Goal: Information Seeking & Learning: Compare options

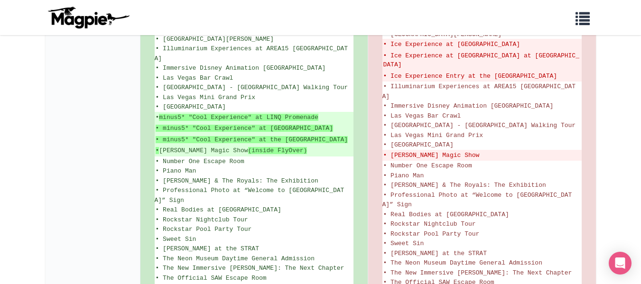
scroll to position [757, 0]
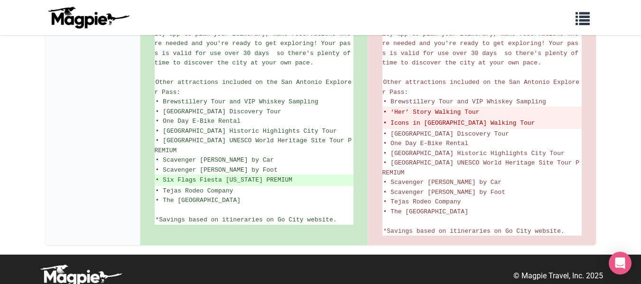
scroll to position [502, 0]
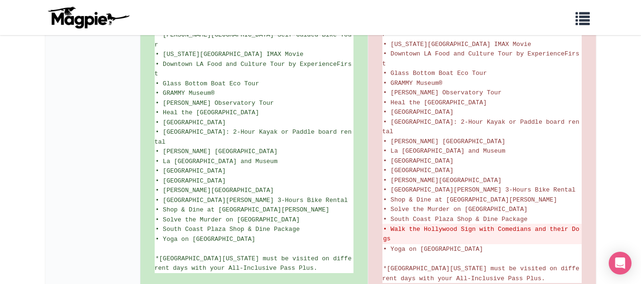
scroll to position [791, 0]
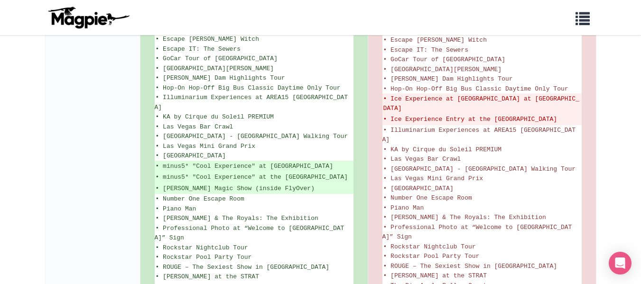
scroll to position [758, 0]
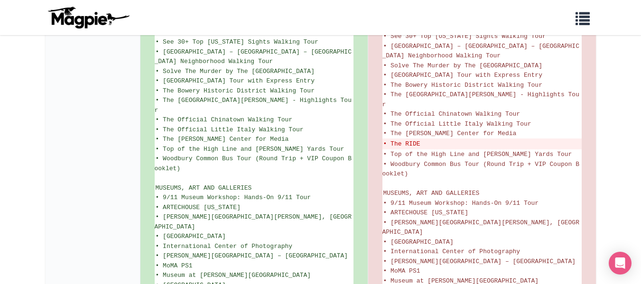
scroll to position [1111, 0]
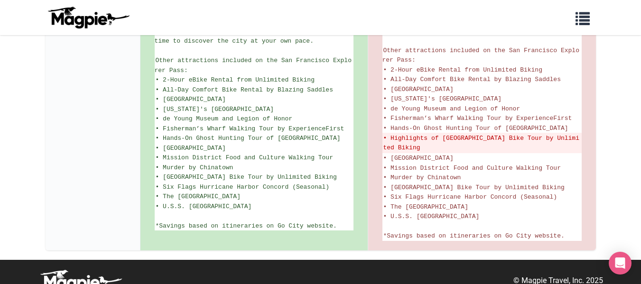
scroll to position [587, 0]
